Goal: Task Accomplishment & Management: Manage account settings

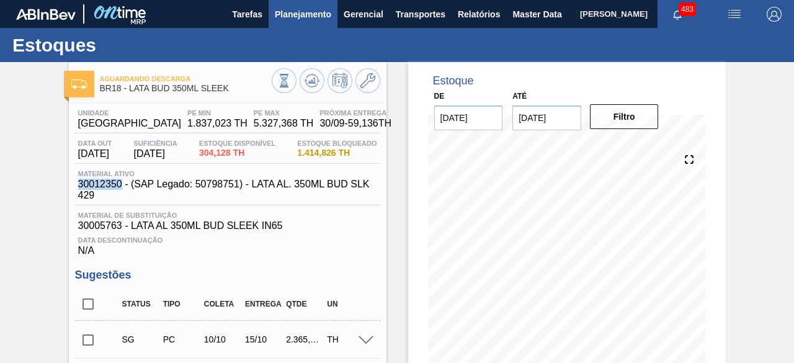
drag, startPoint x: 0, startPoint y: 0, endPoint x: 293, endPoint y: 19, distance: 293.4
click at [293, 19] on span "Planejamento" at bounding box center [303, 14] width 56 height 15
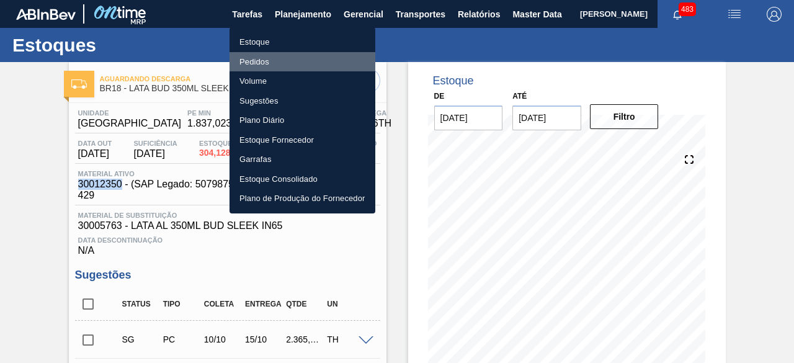
click at [274, 60] on li "Pedidos" at bounding box center [302, 62] width 146 height 20
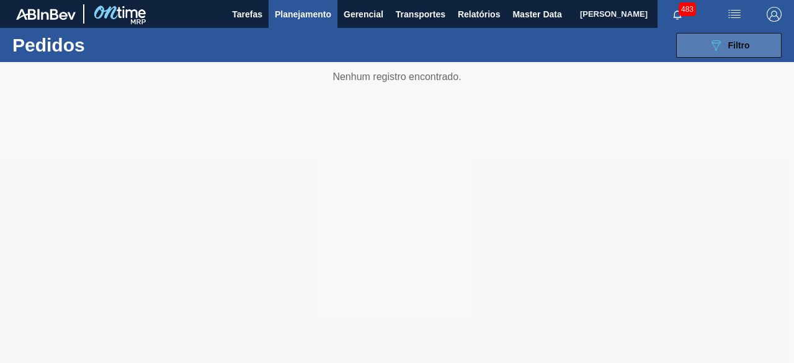
click at [719, 47] on icon "089F7B8B-B2A5-4AFE-B5C0-19BA573D28AC" at bounding box center [715, 45] width 15 height 15
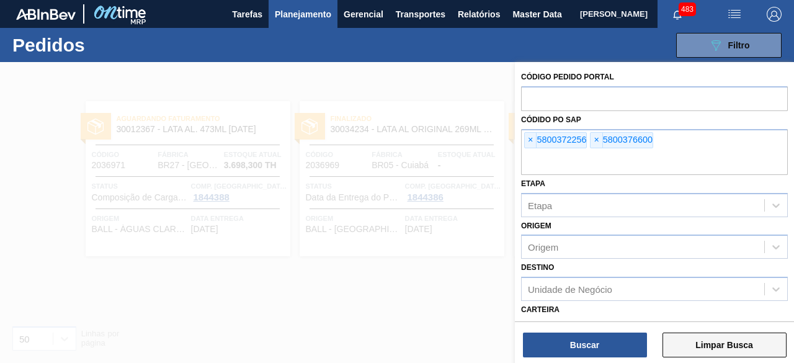
click at [737, 344] on button "Limpar Busca" at bounding box center [724, 344] width 124 height 25
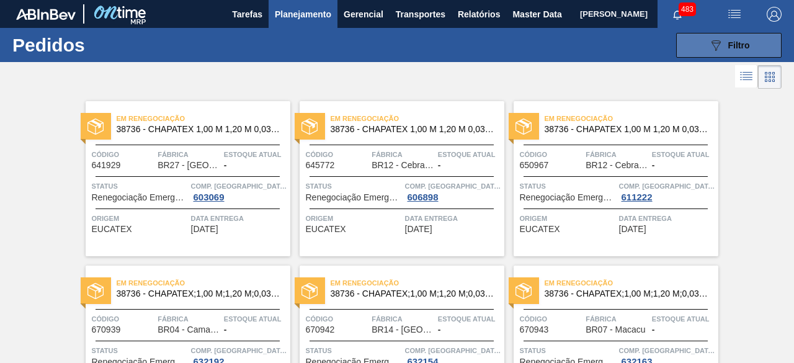
click at [711, 42] on icon at bounding box center [715, 45] width 9 height 11
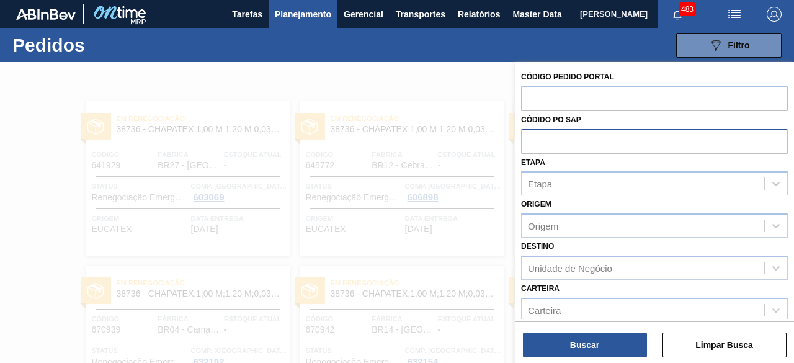
click at [594, 141] on input "text" at bounding box center [654, 141] width 267 height 24
paste input "5800377577"
type input "5800377577"
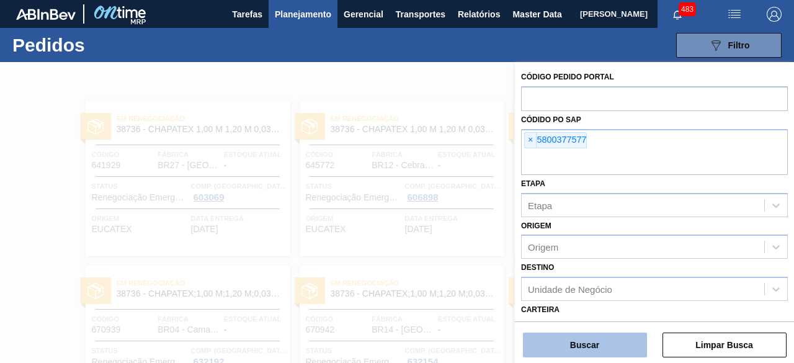
click at [612, 341] on button "Buscar" at bounding box center [585, 344] width 124 height 25
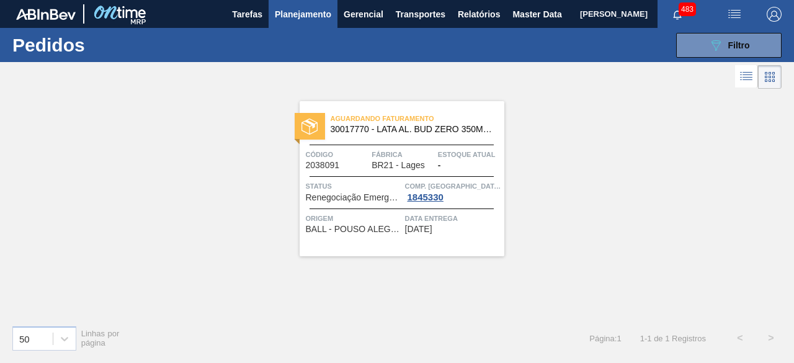
click at [397, 157] on span "Fábrica" at bounding box center [403, 154] width 63 height 12
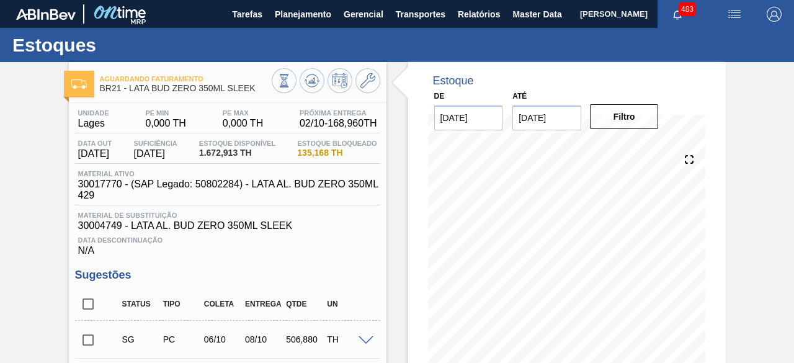
click at [742, 18] on span "button" at bounding box center [734, 14] width 30 height 15
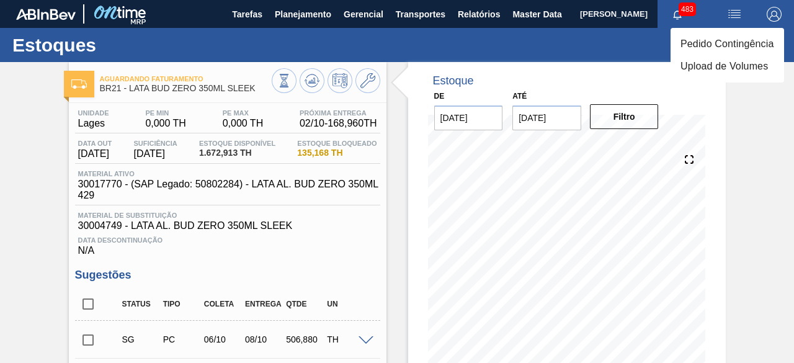
click at [30, 218] on div at bounding box center [397, 181] width 794 height 363
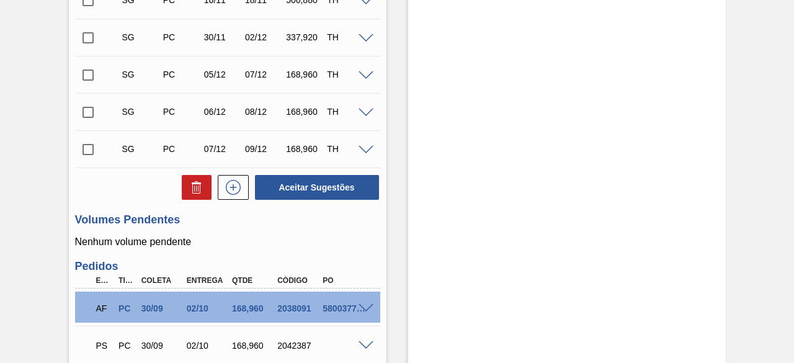
scroll to position [949, 0]
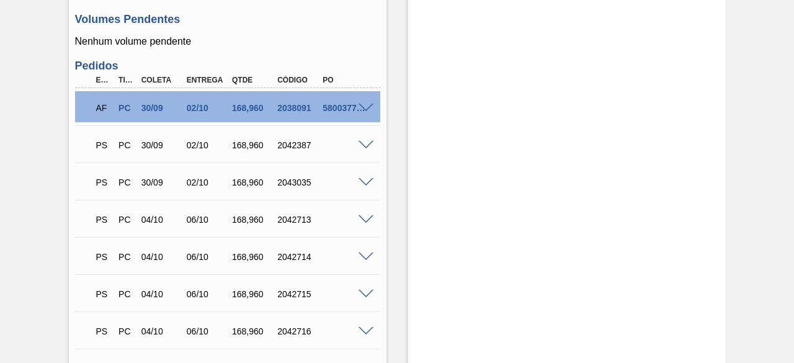
click at [366, 111] on span at bounding box center [366, 108] width 15 height 9
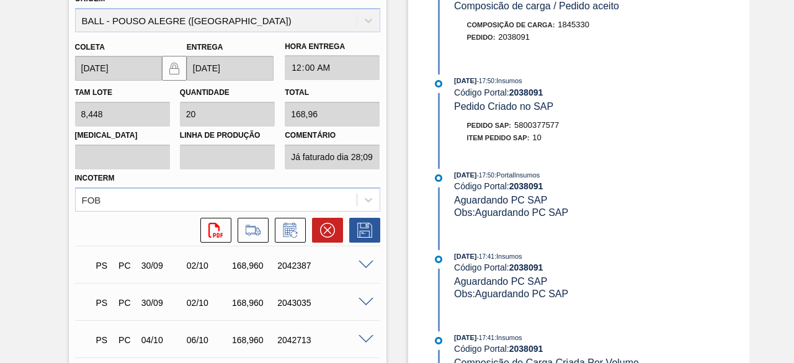
scroll to position [1130, 0]
click at [286, 230] on icon at bounding box center [289, 230] width 9 height 7
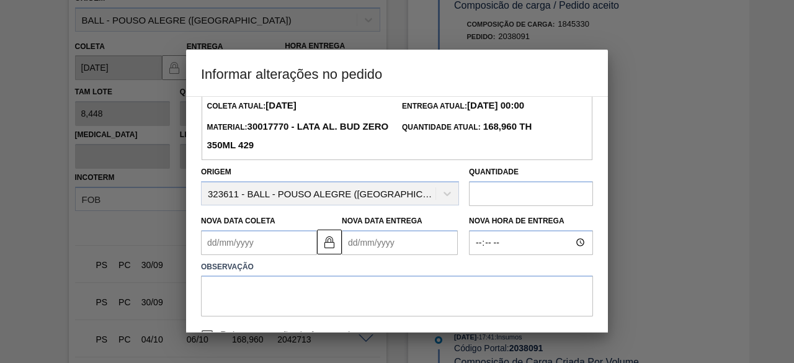
scroll to position [38, 0]
click at [497, 194] on input "text" at bounding box center [531, 192] width 124 height 25
paste input "177,408"
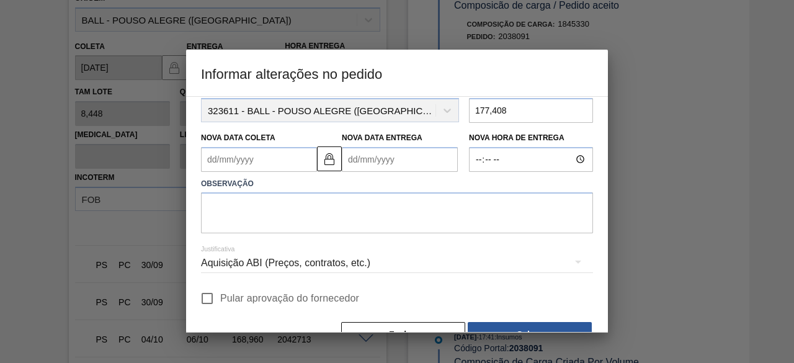
scroll to position [0, 0]
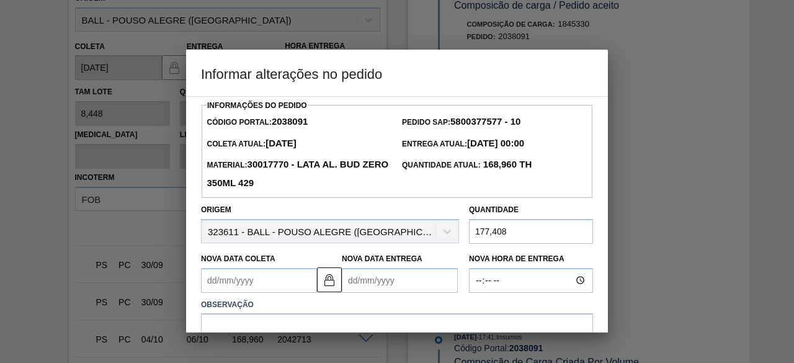
type input "177,408"
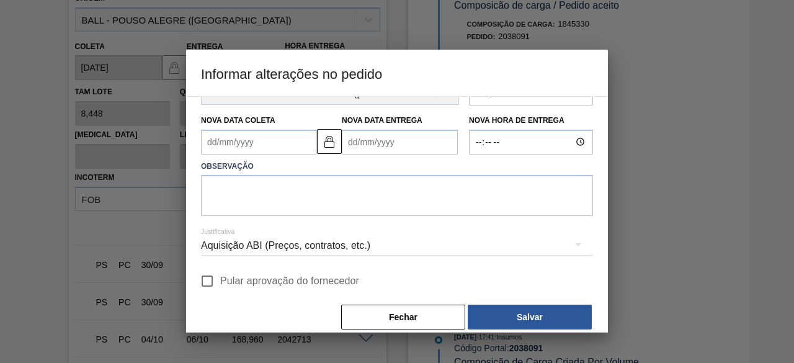
scroll to position [154, 0]
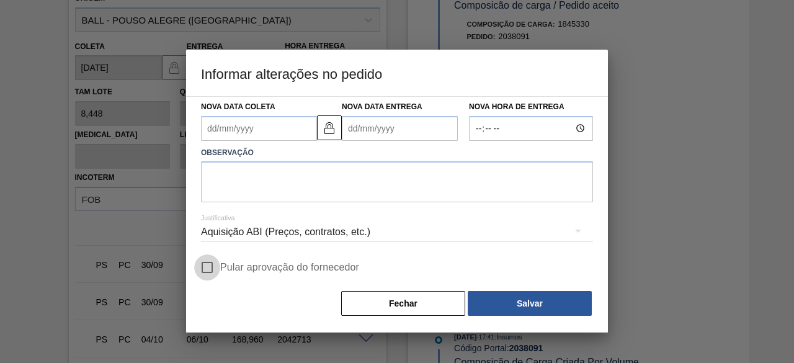
click at [210, 267] on input "Pular aprovação do fornecedor" at bounding box center [207, 267] width 26 height 26
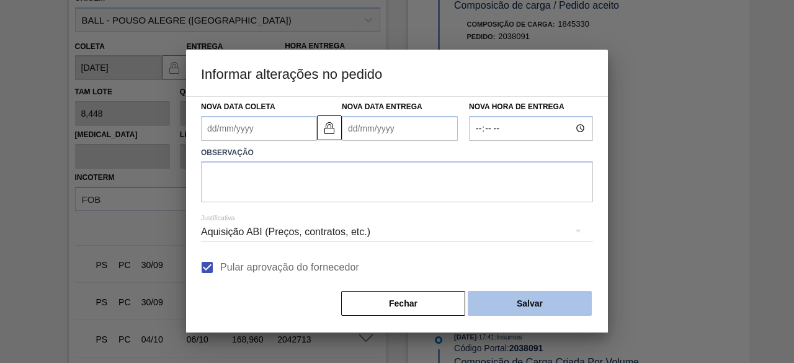
click at [496, 312] on button "Salvar" at bounding box center [530, 303] width 124 height 25
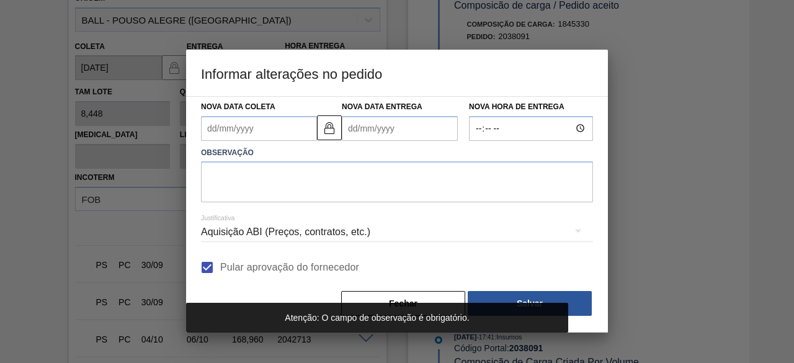
click at [422, 264] on div "Pular aprovação do fornecedor" at bounding box center [397, 267] width 392 height 26
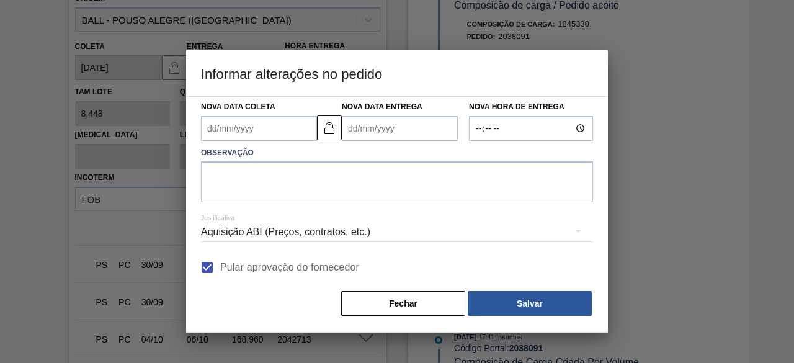
click at [238, 265] on span "Pular aprovação do fornecedor" at bounding box center [289, 267] width 139 height 15
click at [220, 265] on input "Pular aprovação do fornecedor" at bounding box center [207, 267] width 26 height 26
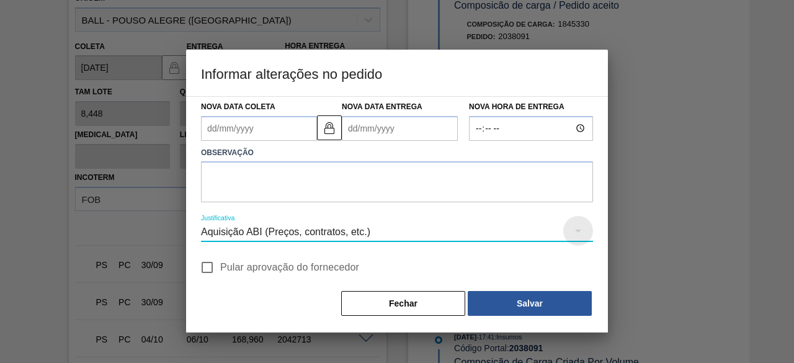
click at [581, 230] on icon "button" at bounding box center [578, 230] width 15 height 15
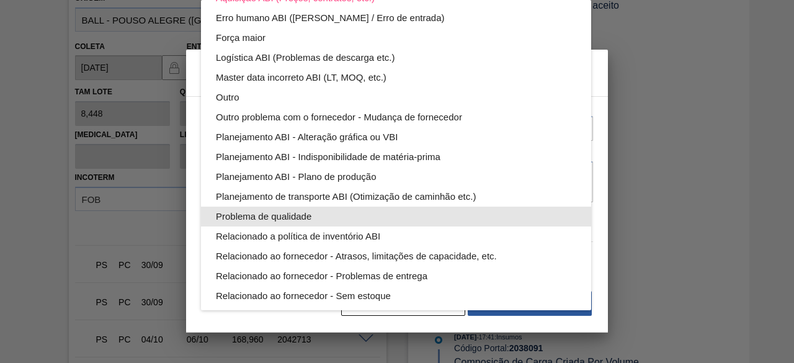
scroll to position [0, 0]
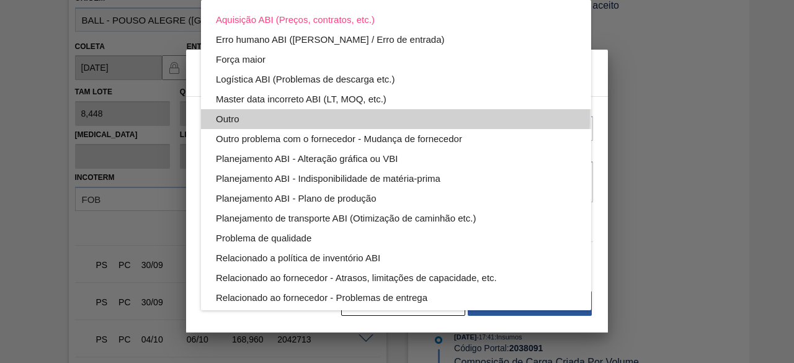
click at [346, 116] on div "Outro" at bounding box center [396, 119] width 360 height 20
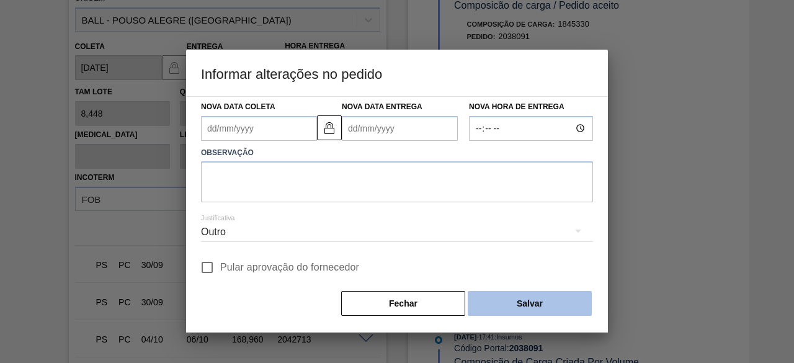
click at [507, 304] on button "Salvar" at bounding box center [530, 303] width 124 height 25
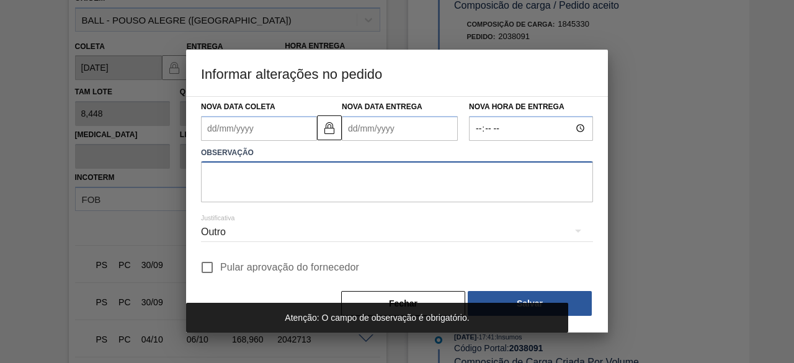
click at [350, 187] on textarea at bounding box center [397, 181] width 392 height 41
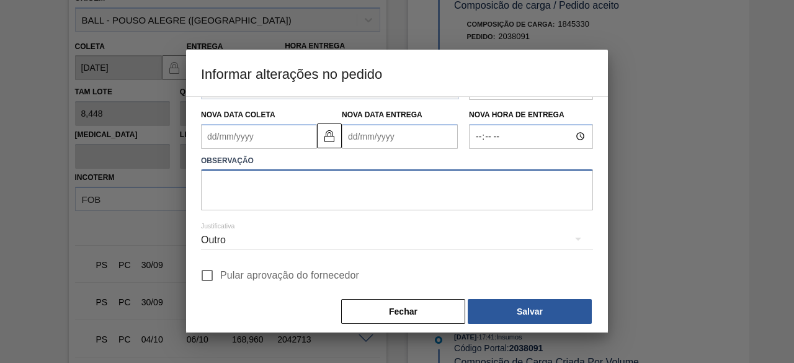
scroll to position [145, 0]
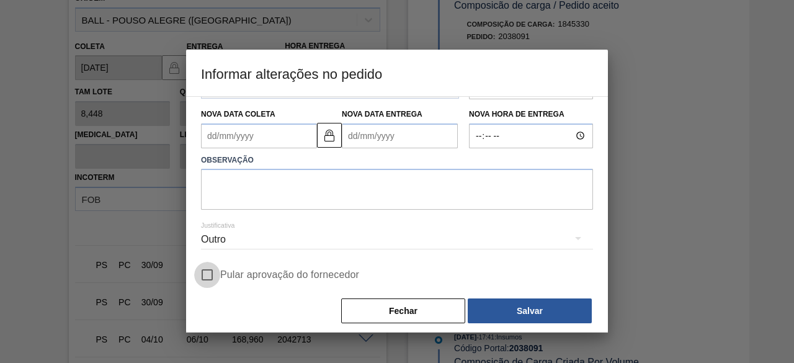
click at [209, 277] on input "Pular aprovação do fornecedor" at bounding box center [207, 275] width 26 height 26
checkbox input "true"
click at [367, 186] on textarea at bounding box center [397, 189] width 392 height 41
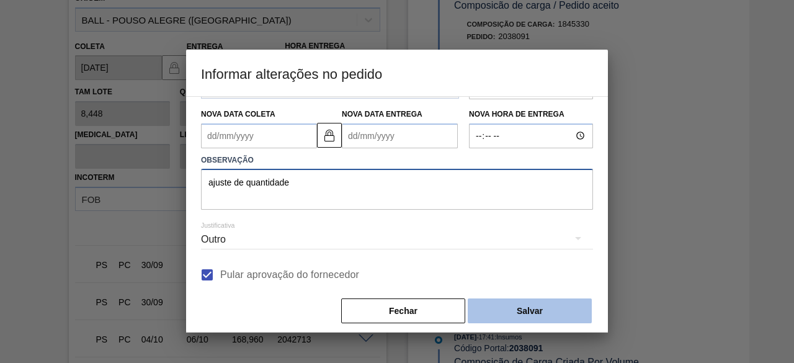
type textarea "ajuste de quantidade"
click at [489, 313] on button "Salvar" at bounding box center [530, 310] width 124 height 25
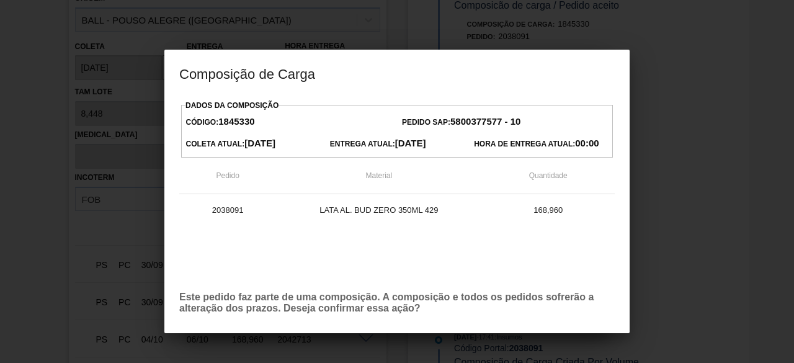
click at [468, 298] on button "Salvar" at bounding box center [530, 310] width 124 height 25
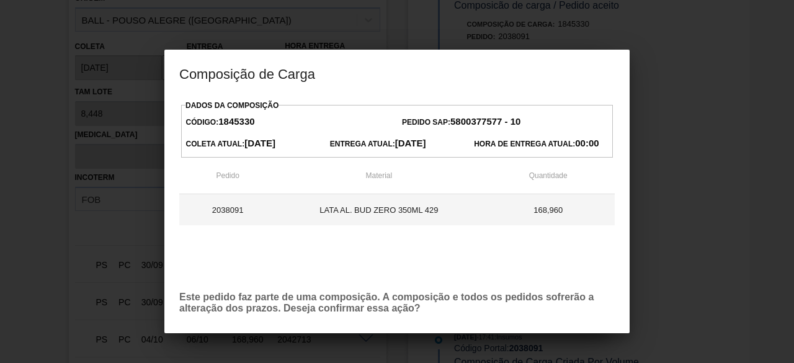
click at [505, 210] on td "168,960" at bounding box center [547, 209] width 133 height 31
click at [398, 215] on td "LATA AL. BUD ZERO 350ML 429" at bounding box center [378, 209] width 205 height 31
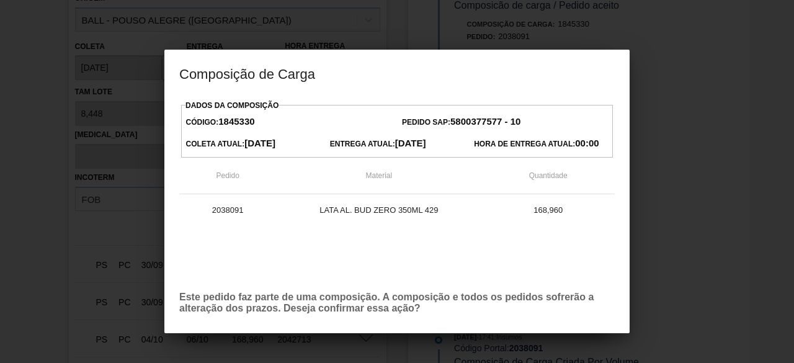
click at [412, 264] on div "2038091 LATA AL. BUD ZERO 350ML 429 168,960" at bounding box center [396, 237] width 435 height 87
click at [471, 121] on strong "5800377577 - 10" at bounding box center [485, 121] width 70 height 11
click at [583, 308] on p "Este pedido faz parte de uma composição. A composição e todos os pedidos sofrer…" at bounding box center [396, 303] width 435 height 22
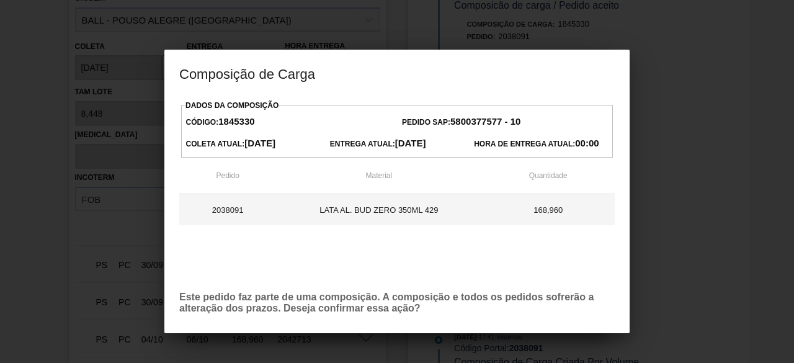
click at [461, 202] on td "LATA AL. BUD ZERO 350ML 429" at bounding box center [378, 209] width 205 height 31
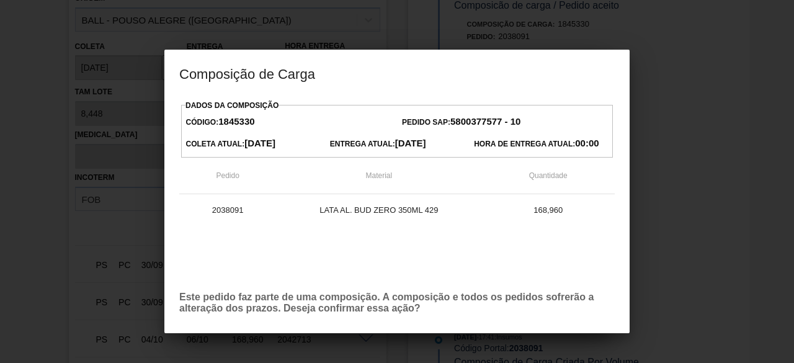
click at [317, 143] on div "Coleta Atual: 30/09/2025" at bounding box center [253, 144] width 144 height 19
click at [470, 118] on strong "5800377577 - 10" at bounding box center [485, 121] width 70 height 11
drag, startPoint x: 470, startPoint y: 118, endPoint x: 429, endPoint y: 251, distance: 138.7
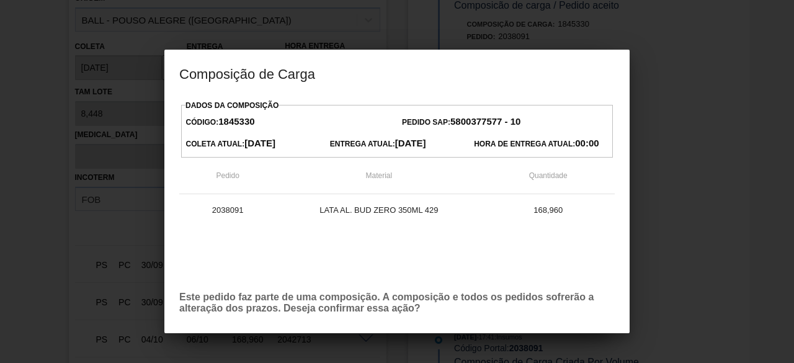
click at [429, 251] on div "2038091 LATA AL. BUD ZERO 350ML 429 168,960" at bounding box center [396, 237] width 435 height 87
click at [708, 203] on div at bounding box center [397, 181] width 794 height 363
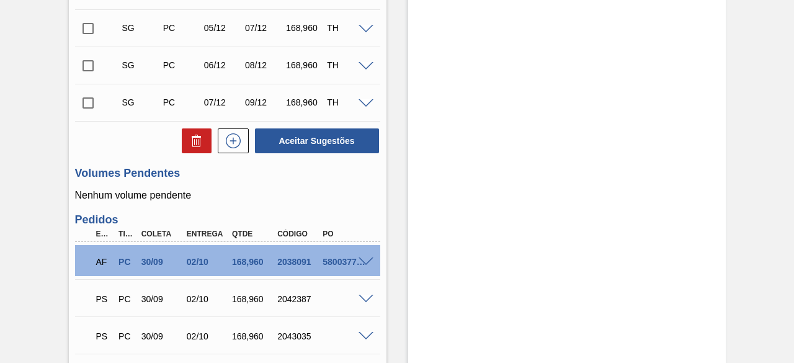
scroll to position [796, 0]
click at [362, 266] on span at bounding box center [366, 261] width 15 height 9
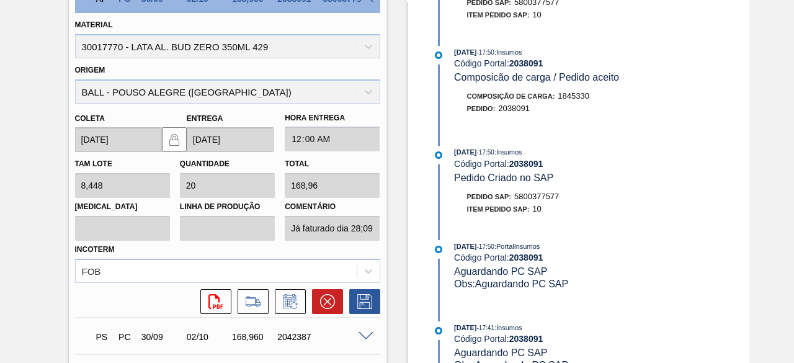
scroll to position [1116, 0]
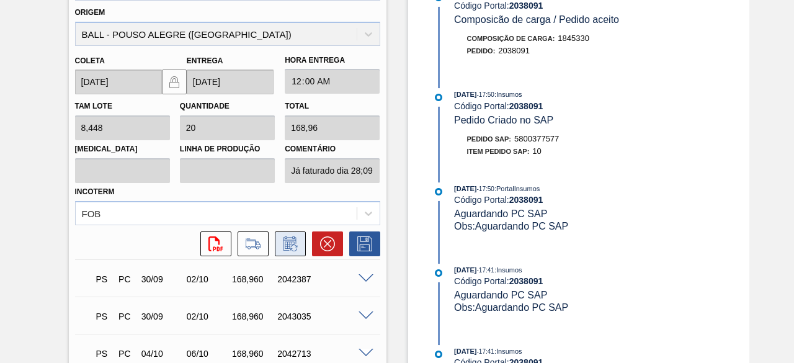
click at [295, 243] on icon at bounding box center [290, 243] width 20 height 15
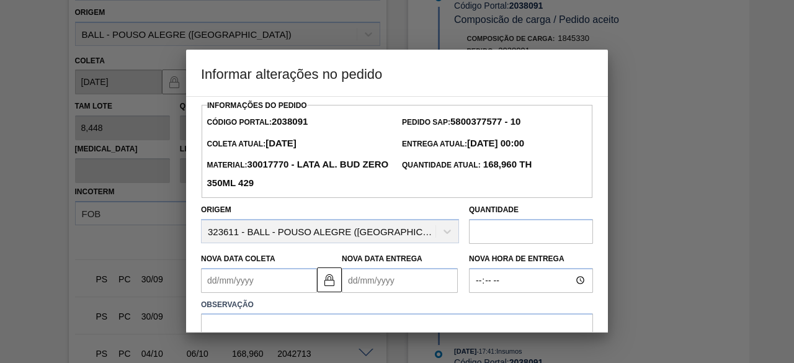
scroll to position [108, 0]
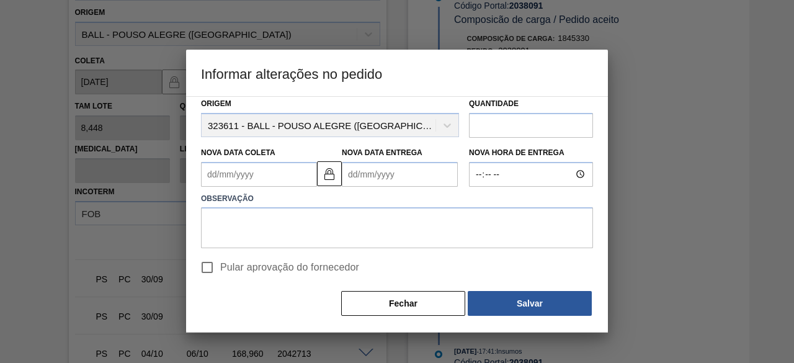
click at [502, 127] on input "text" at bounding box center [531, 125] width 124 height 25
paste input "177,408"
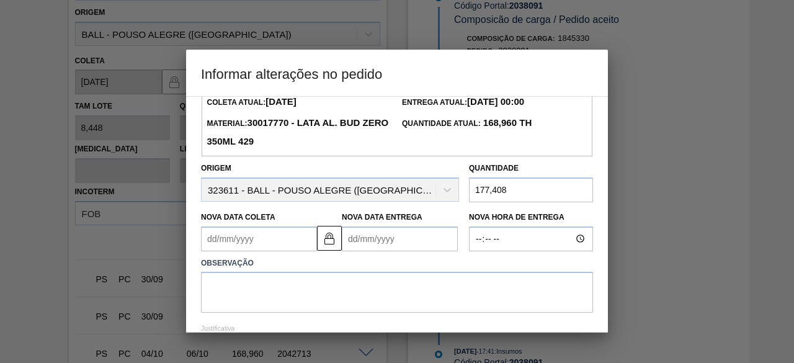
scroll to position [42, 0]
type input "177,408"
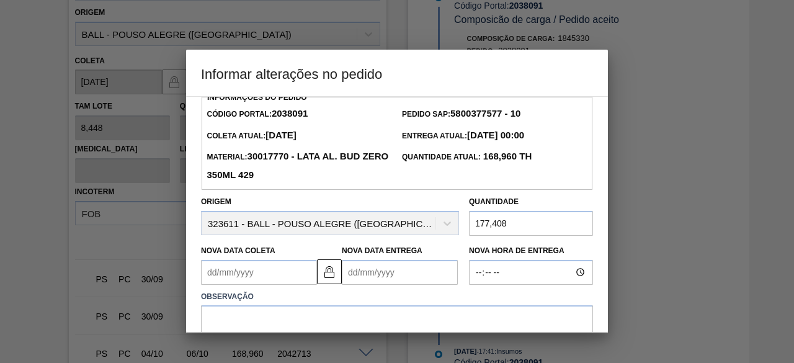
scroll to position [9, 0]
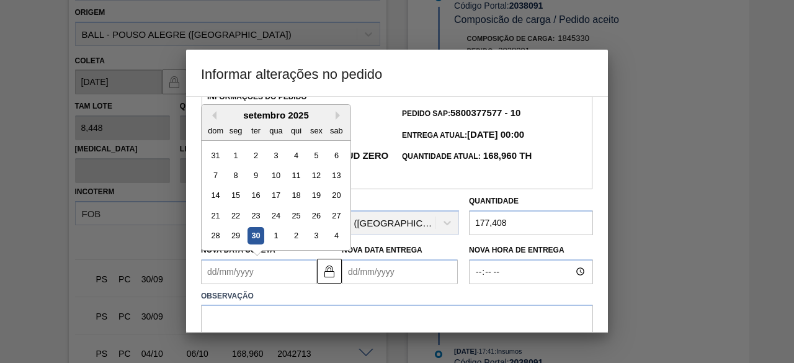
click at [277, 275] on Coleta2038091 "Nova Data Coleta" at bounding box center [259, 271] width 116 height 25
click at [257, 238] on div "30" at bounding box center [255, 235] width 17 height 17
type Coleta2038091 "[DATE]"
type Entrega2038091 "[DATE]"
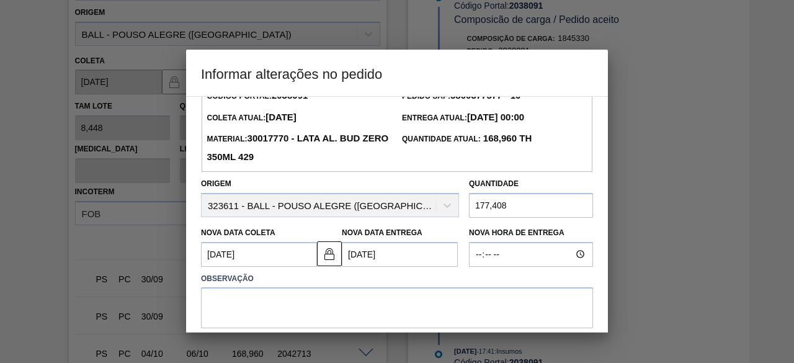
scroll to position [11, 0]
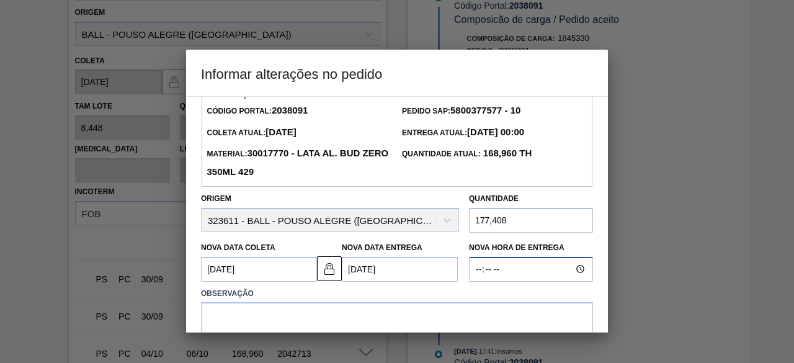
click at [495, 275] on input "Nova Hora de Entrega" at bounding box center [531, 269] width 124 height 25
type input "00:00"
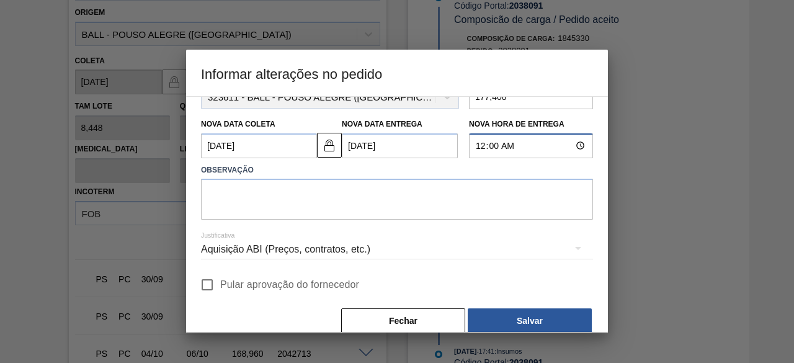
scroll to position [143, 0]
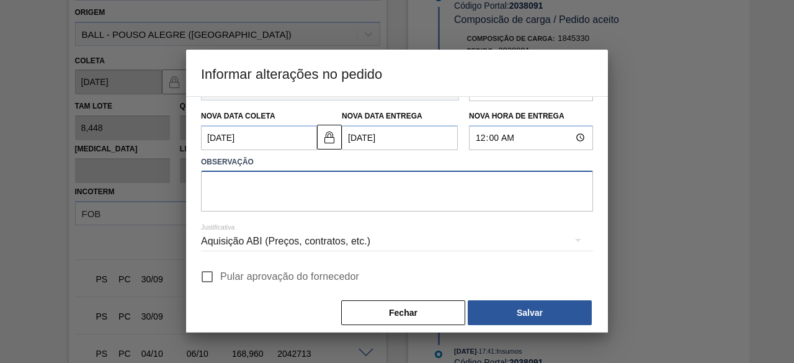
click at [448, 205] on textarea at bounding box center [397, 191] width 392 height 41
type textarea "ajuste de quantidade"
click at [326, 248] on div "Aquisição ABI (Preços, contratos, etc.)" at bounding box center [397, 241] width 392 height 35
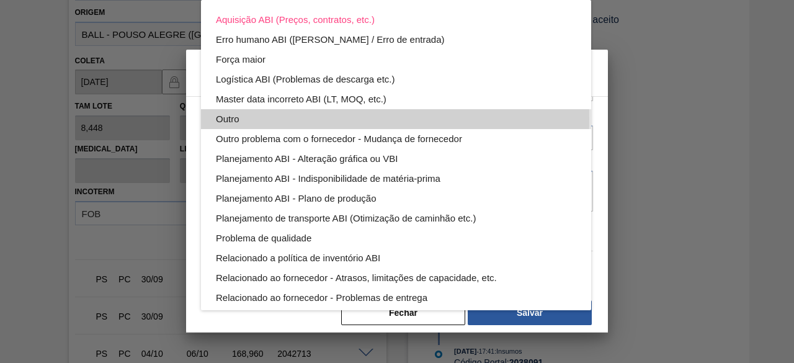
click at [239, 118] on div "Outro" at bounding box center [396, 119] width 360 height 20
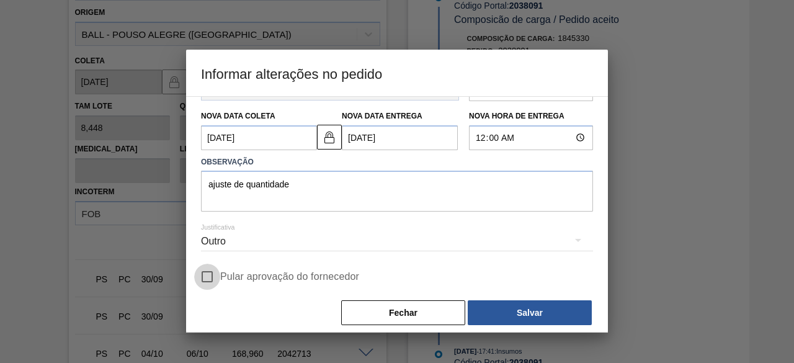
click at [203, 282] on input "Pular aprovação do fornecedor" at bounding box center [207, 277] width 26 height 26
checkbox input "true"
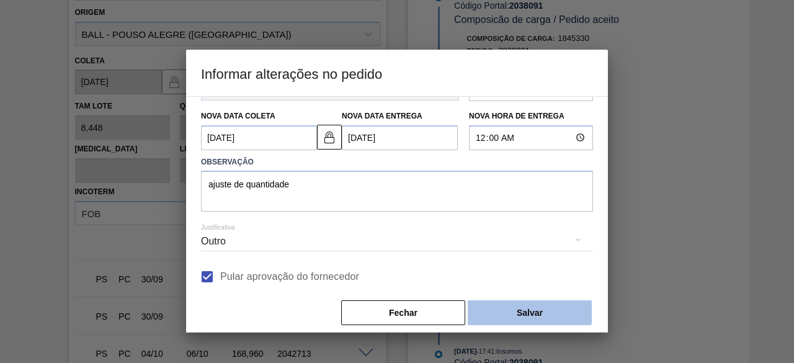
click at [484, 318] on button "Salvar" at bounding box center [530, 312] width 124 height 25
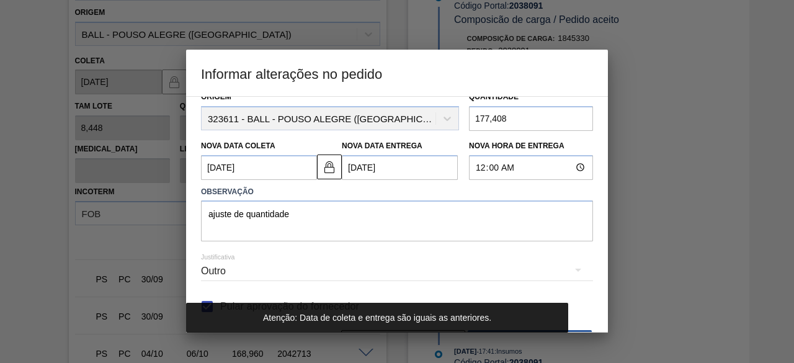
scroll to position [91, 0]
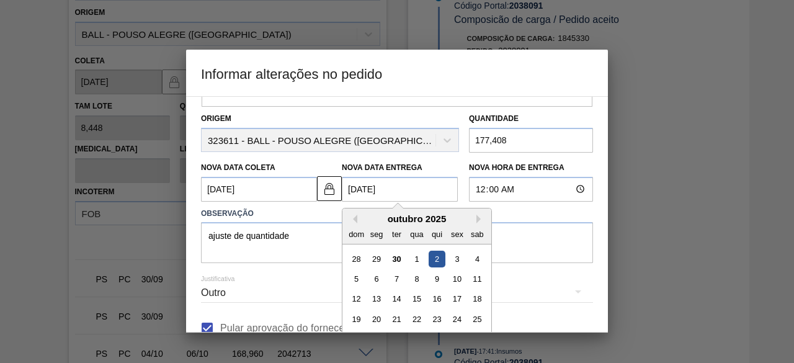
drag, startPoint x: 401, startPoint y: 190, endPoint x: 350, endPoint y: 189, distance: 50.9
click at [350, 189] on Entrega2038091 "[DATE]" at bounding box center [400, 189] width 116 height 25
type Entrega2038091 "0"
type Coleta2038091 "[DATE]"
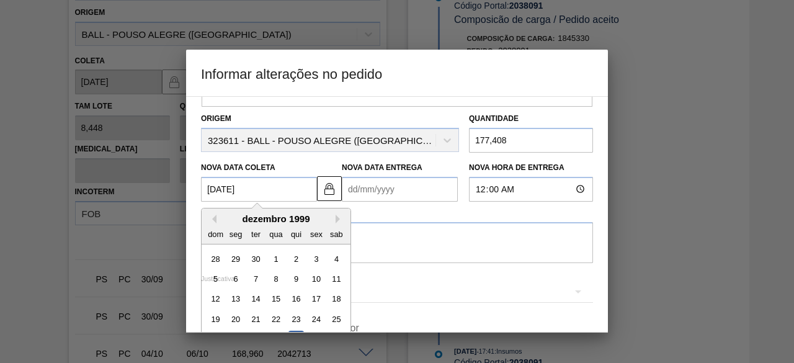
click at [272, 179] on Coleta2038091 "[DATE]" at bounding box center [259, 189] width 116 height 25
type Coleta2038091 "[DATE]"
type Entrega2038091 "[DATE]"
type Coleta2038091 "30/12"
type Entrega2038091 "[DATE]"
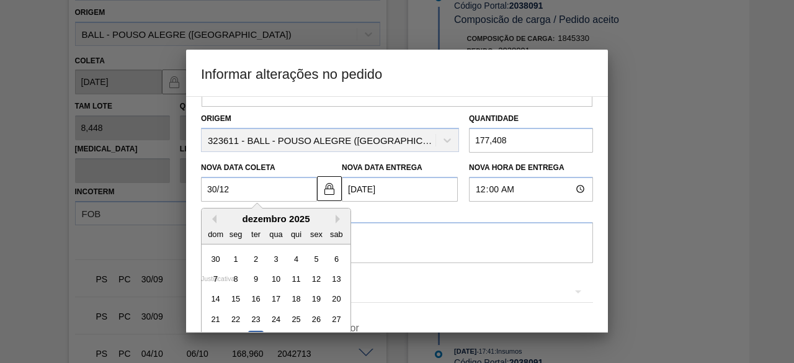
type Coleta2038091 "30/1"
type Entrega2038091 "[DATE]"
type Coleta2038091 "30/"
type Entrega2038091 "[DATE]"
type Coleta2038091 "3"
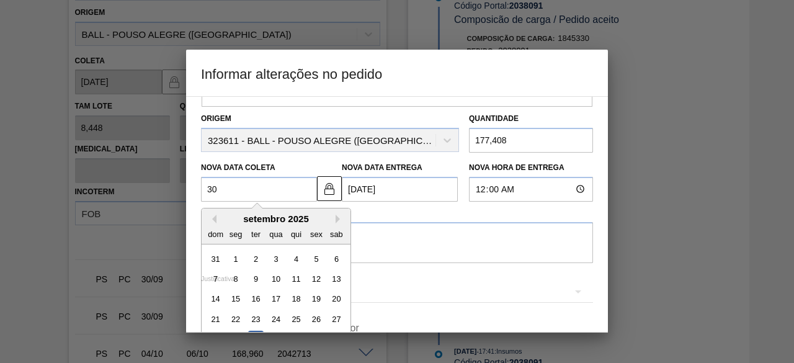
type Entrega2038091 "[DATE]"
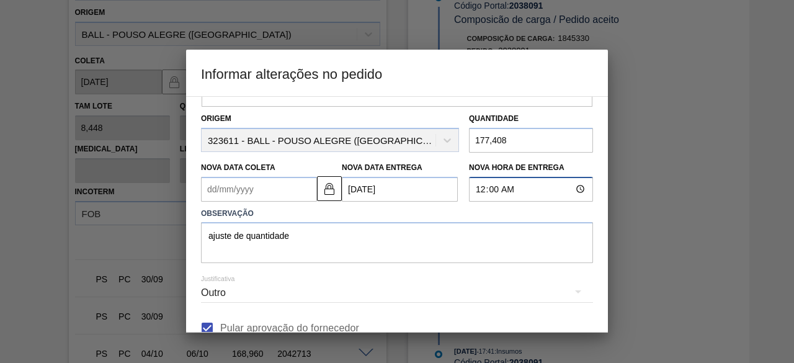
click at [501, 190] on input "00:00" at bounding box center [531, 189] width 124 height 25
click at [509, 192] on input "00:00" at bounding box center [531, 189] width 124 height 25
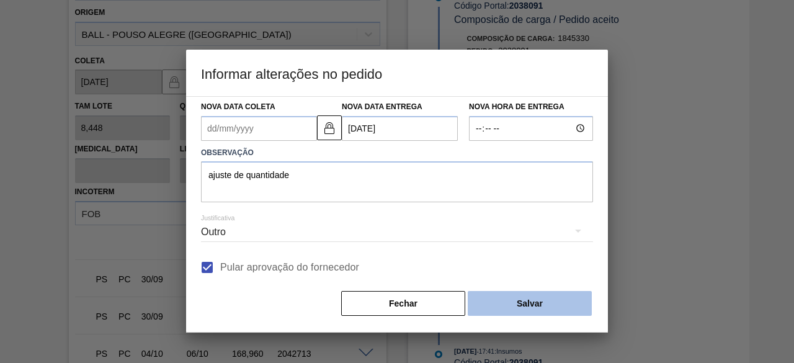
click at [496, 302] on button "Salvar" at bounding box center [530, 303] width 124 height 25
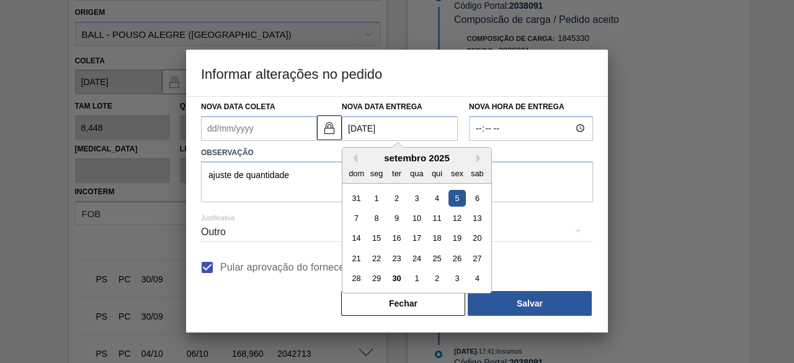
click at [414, 130] on Entrega2038091 "[DATE]" at bounding box center [400, 128] width 116 height 25
type Entrega2038091 "05/09/202"
type Coleta2038091 "[DATE]"
type Entrega2038091 "05/09/2"
type Coleta2038091 "[DATE]"
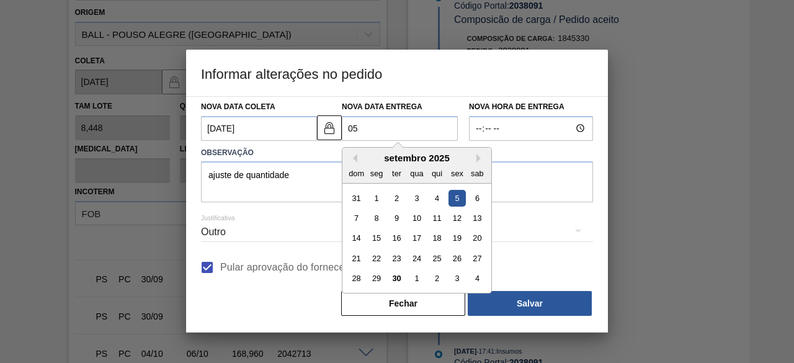
type Entrega2038091 "0"
type Coleta2038091 "[DATE]"
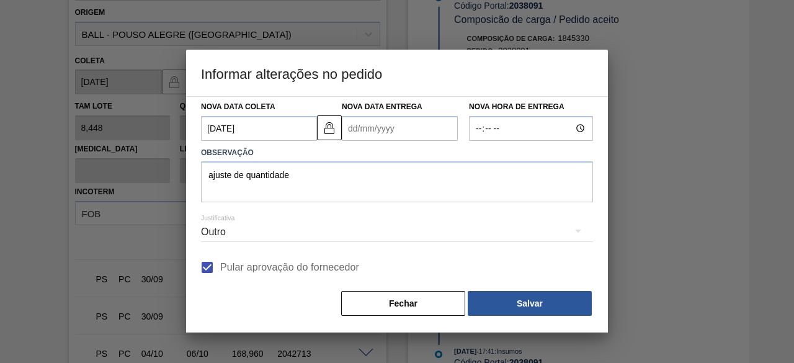
click at [437, 99] on div "Nova Data Entrega" at bounding box center [400, 119] width 116 height 43
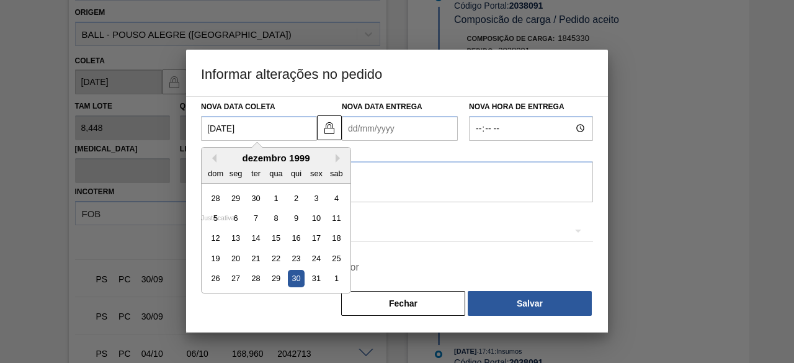
drag, startPoint x: 253, startPoint y: 126, endPoint x: 190, endPoint y: 135, distance: 63.9
click at [190, 135] on div "Informações do Pedido Código Portal: 2038091 Pedido SAP: 5800377577 - 10 [PERSO…" at bounding box center [397, 214] width 422 height 236
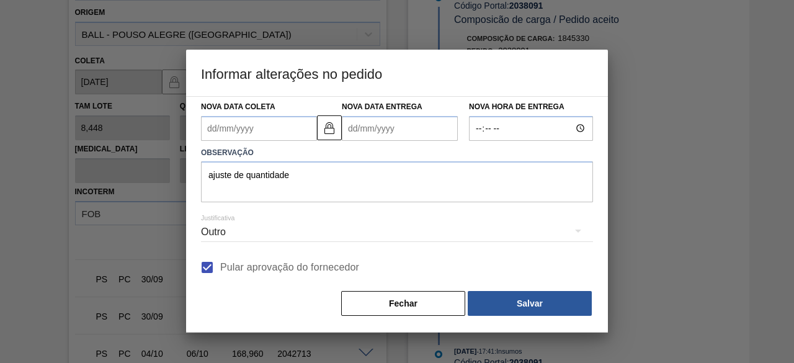
click at [439, 65] on h3 "Informar alterações no pedido" at bounding box center [397, 73] width 422 height 47
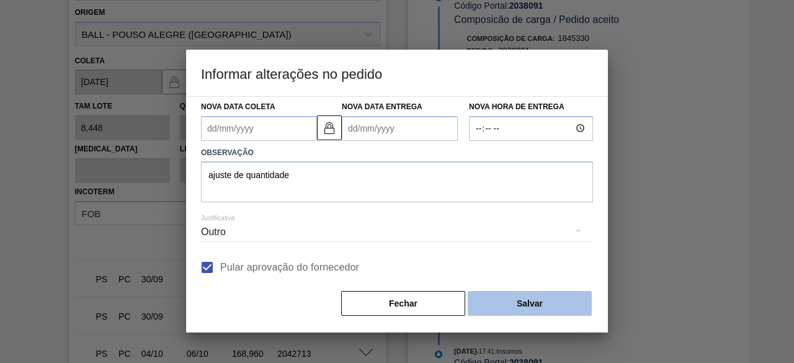
click at [494, 298] on button "Salvar" at bounding box center [530, 303] width 124 height 25
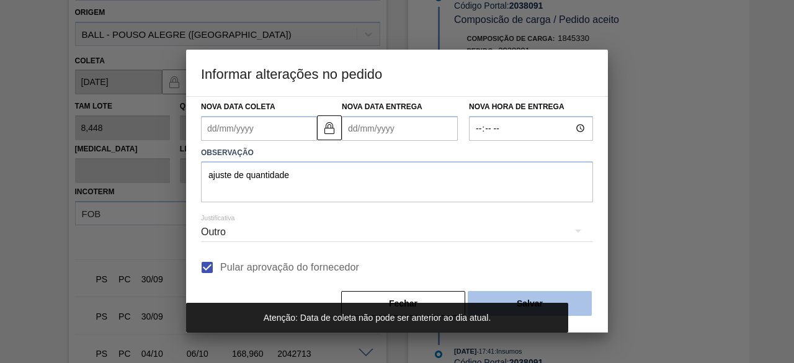
click at [494, 298] on button "Salvar" at bounding box center [530, 303] width 124 height 25
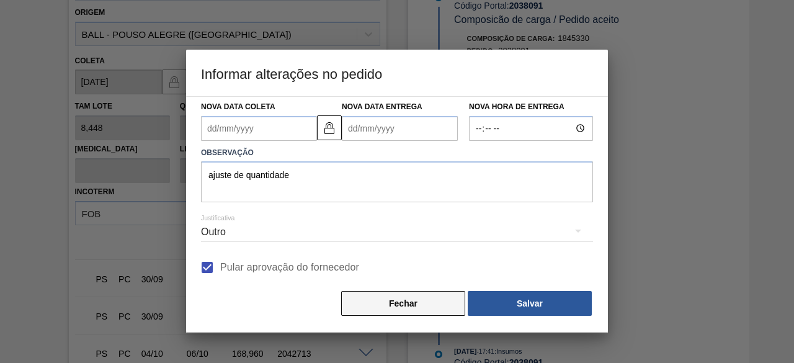
click at [429, 301] on button "Fechar" at bounding box center [403, 303] width 124 height 25
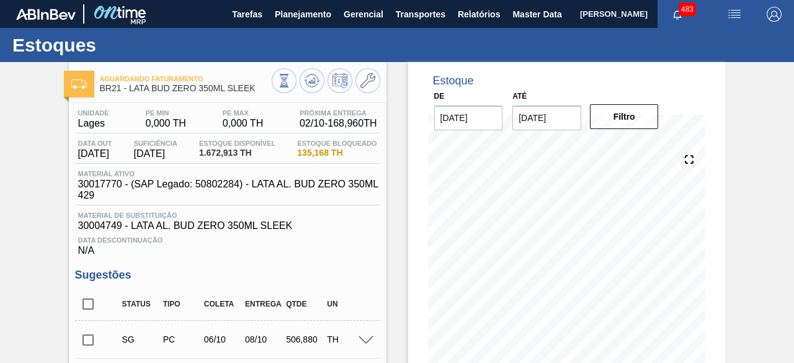
scroll to position [878, 0]
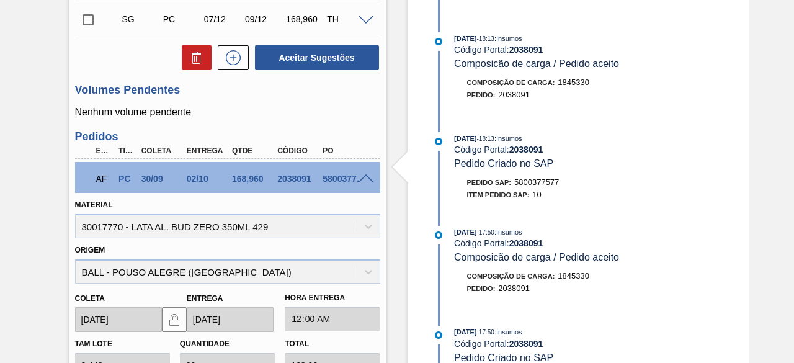
click at [475, 216] on div "[DATE] 09:48 : Ball Código Portal: 2038091 Renegociação Emergencial de Pedido A…" at bounding box center [589, 102] width 319 height 1199
click at [319, 260] on div "Origem BALL - POUSO ALEGRE ([GEOGRAPHIC_DATA])" at bounding box center [227, 262] width 305 height 42
click at [334, 256] on div "Origem BALL - POUSO ALEGRE ([GEOGRAPHIC_DATA])" at bounding box center [227, 262] width 305 height 42
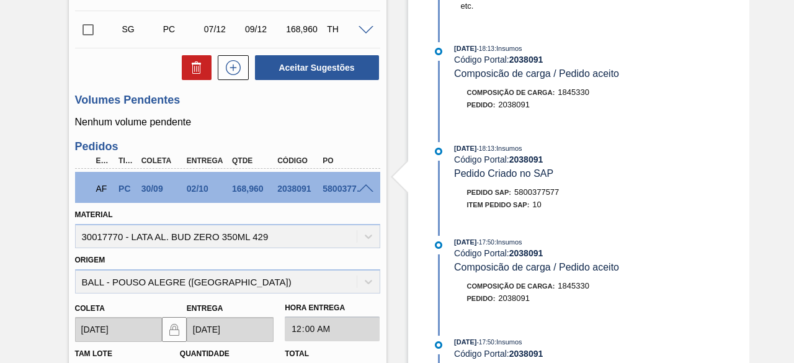
scroll to position [1011, 0]
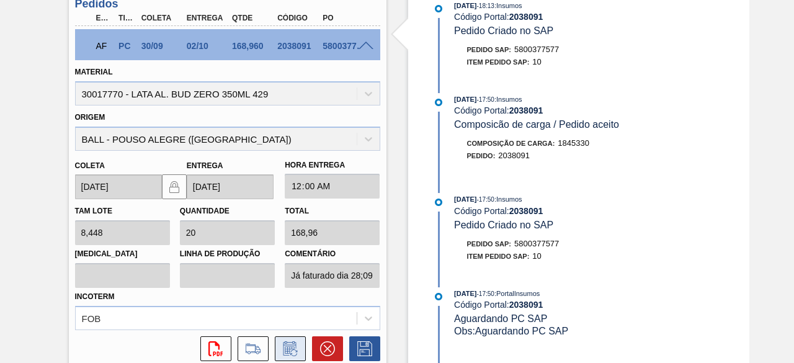
click at [291, 347] on icon at bounding box center [290, 348] width 20 height 15
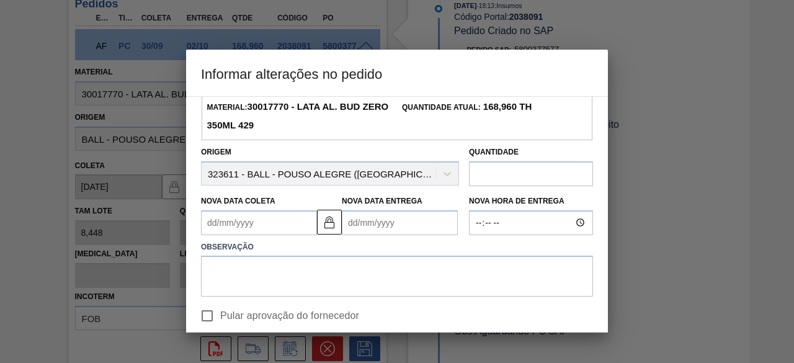
scroll to position [58, 0]
click at [543, 178] on input "text" at bounding box center [531, 173] width 124 height 25
paste input "177,408"
type input "177,408"
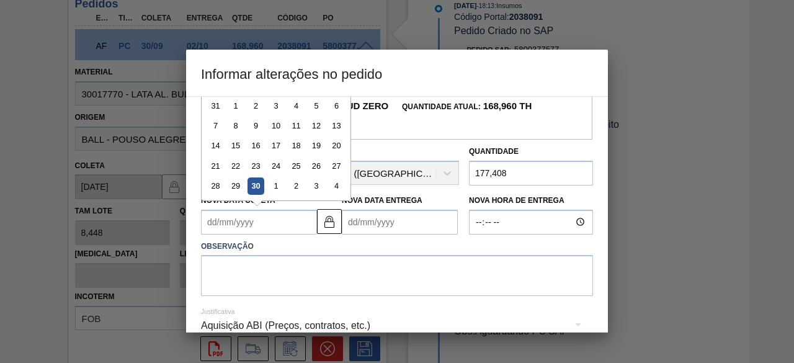
click at [253, 226] on Coleta2038091 "Nova Data Coleta" at bounding box center [259, 222] width 116 height 25
click at [278, 185] on div "1" at bounding box center [275, 185] width 17 height 17
type Coleta2038091 "[DATE]"
type Entrega2038091 "[DATE]"
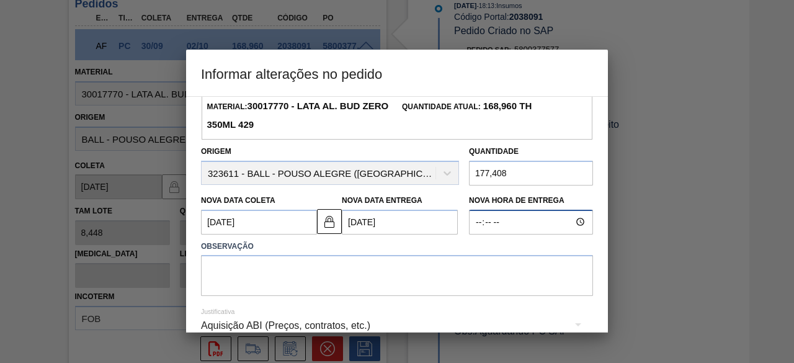
click at [493, 225] on input "Nova Hora de Entrega" at bounding box center [531, 222] width 124 height 25
type input "00:00"
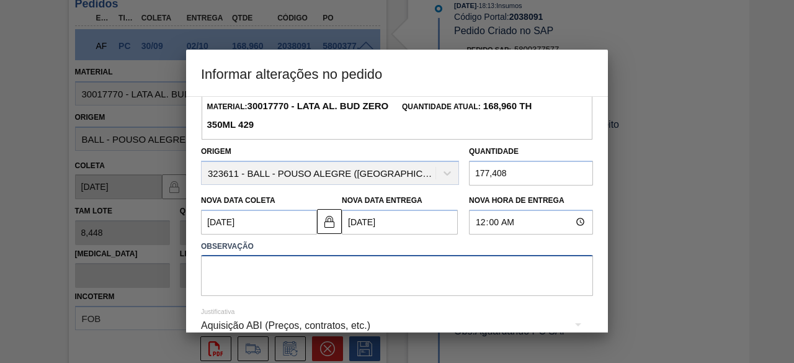
click at [482, 267] on textarea at bounding box center [397, 275] width 392 height 41
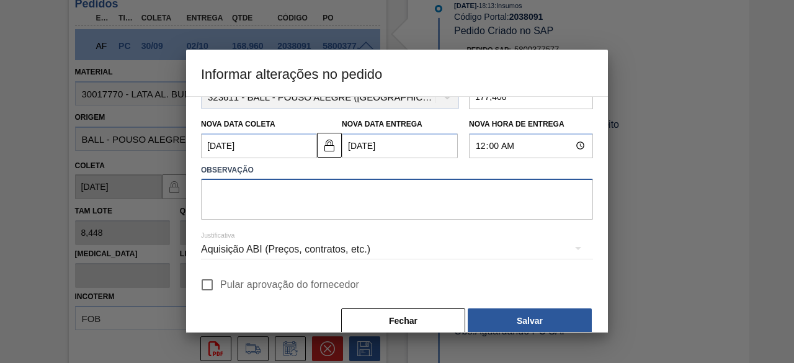
scroll to position [135, 0]
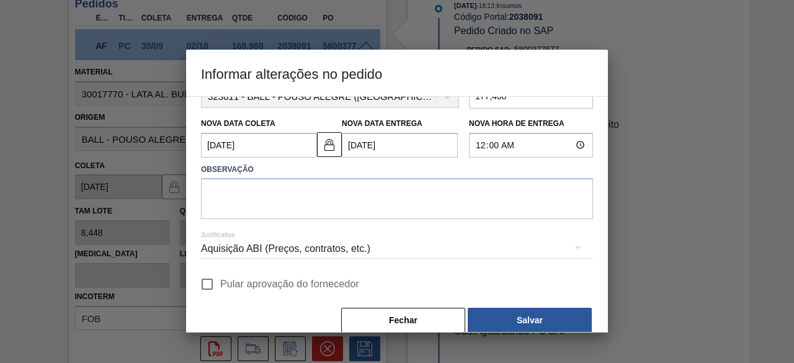
click at [414, 255] on div "Aquisição ABI (Preços, contratos, etc.)" at bounding box center [397, 248] width 392 height 35
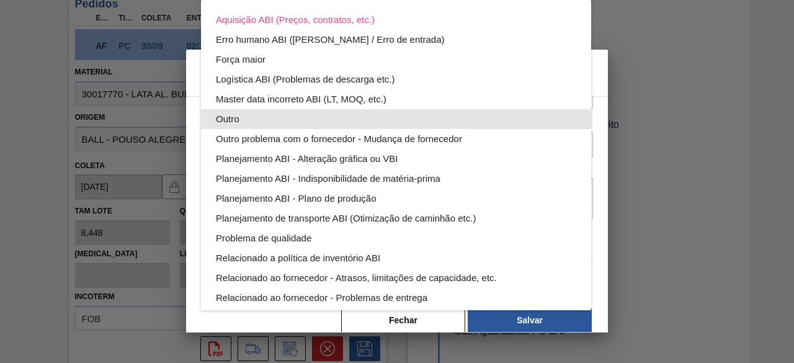
click at [307, 118] on div "Outro" at bounding box center [396, 119] width 360 height 20
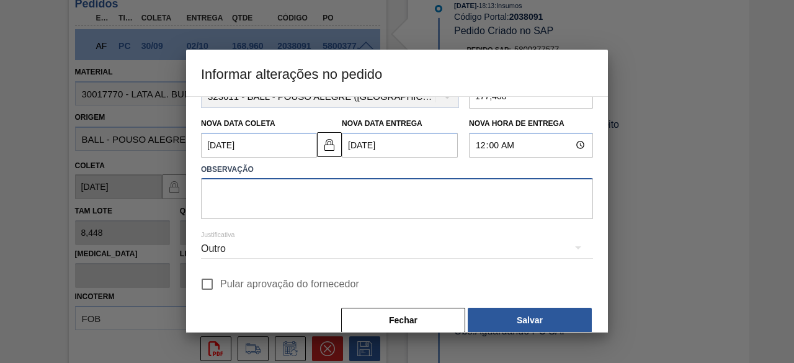
click at [313, 209] on textarea at bounding box center [397, 198] width 392 height 41
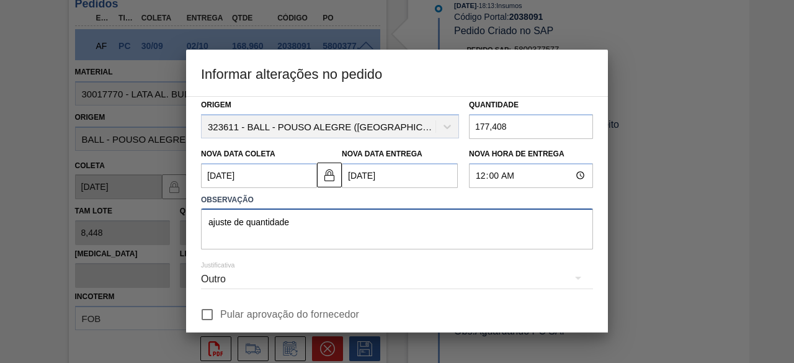
scroll to position [154, 0]
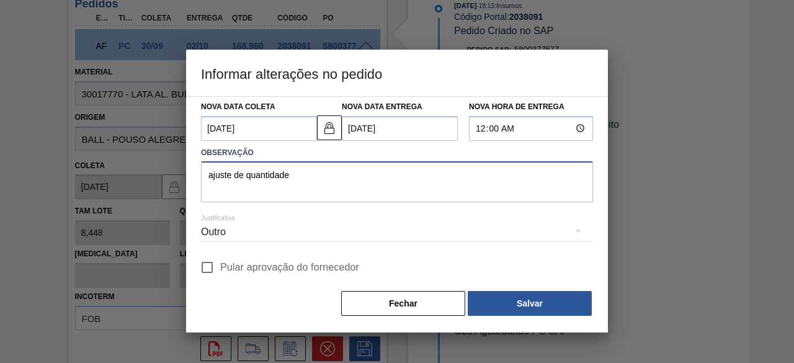
type textarea "ajuste de quantidade"
click at [210, 265] on input "Pular aprovação do fornecedor" at bounding box center [207, 267] width 26 height 26
checkbox input "true"
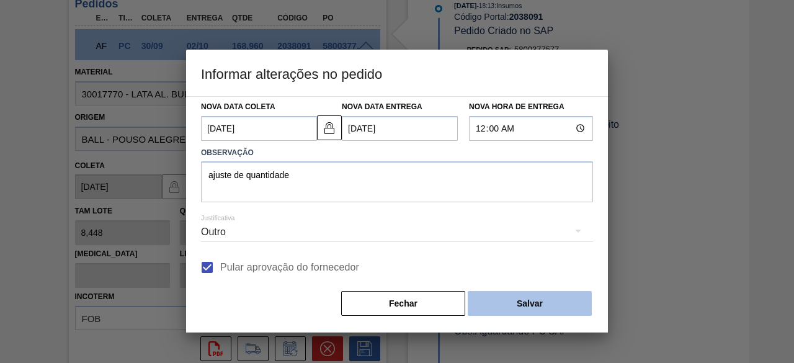
click at [569, 299] on button "Salvar" at bounding box center [530, 303] width 124 height 25
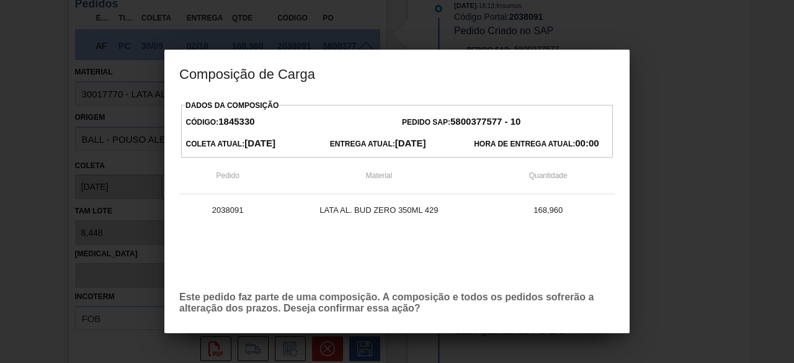
click at [468, 291] on button "Salvar" at bounding box center [530, 303] width 124 height 25
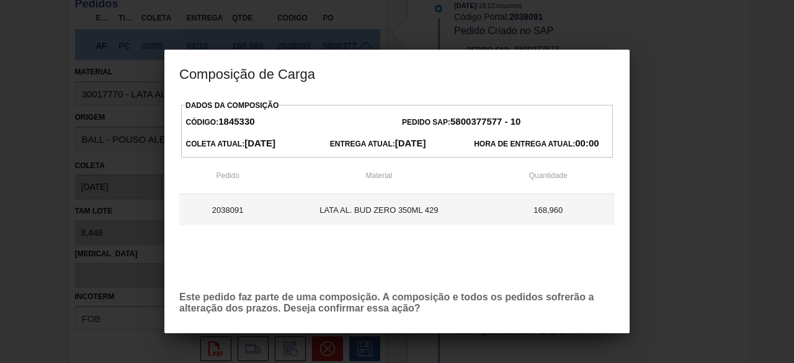
click at [540, 216] on td "168,960" at bounding box center [547, 209] width 133 height 31
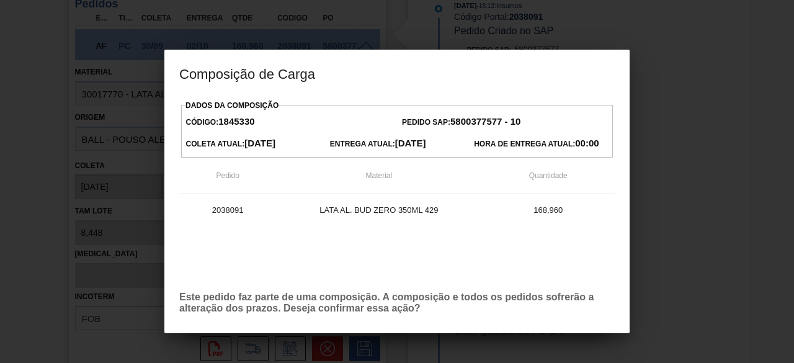
click at [502, 118] on strong "5800377577 - 10" at bounding box center [485, 121] width 70 height 11
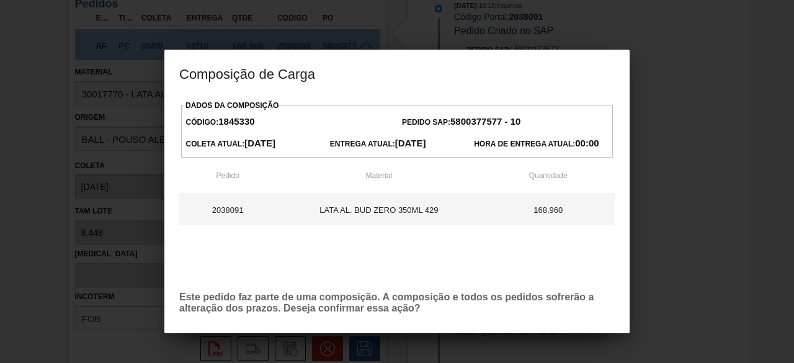
click at [366, 213] on td "LATA AL. BUD ZERO 350ML 429" at bounding box center [378, 209] width 205 height 31
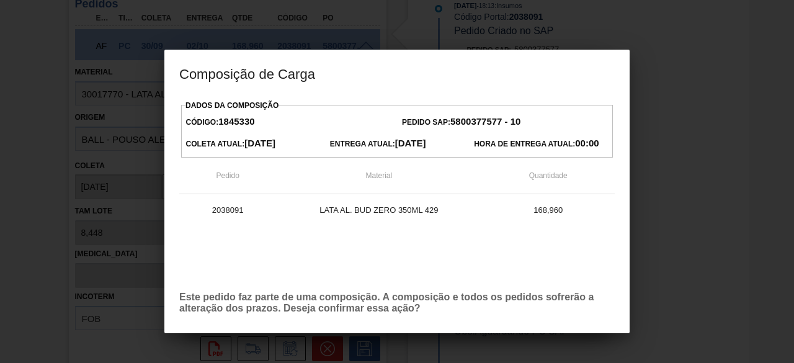
click at [385, 306] on p "Este pedido faz parte de uma composição. A composição e todos os pedidos sofrer…" at bounding box center [396, 303] width 435 height 22
click at [625, 81] on h3 "Composição de Carga" at bounding box center [396, 73] width 465 height 47
click at [626, 53] on h3 "Composição de Carga" at bounding box center [396, 73] width 465 height 47
click at [692, 154] on div at bounding box center [397, 181] width 794 height 363
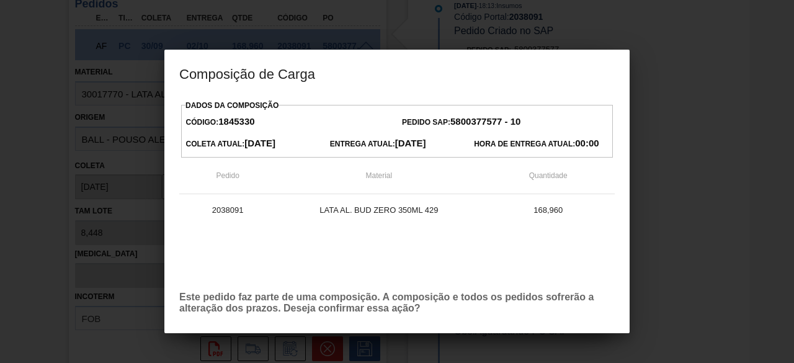
click at [529, 38] on div at bounding box center [397, 181] width 794 height 363
